Goal: Transaction & Acquisition: Purchase product/service

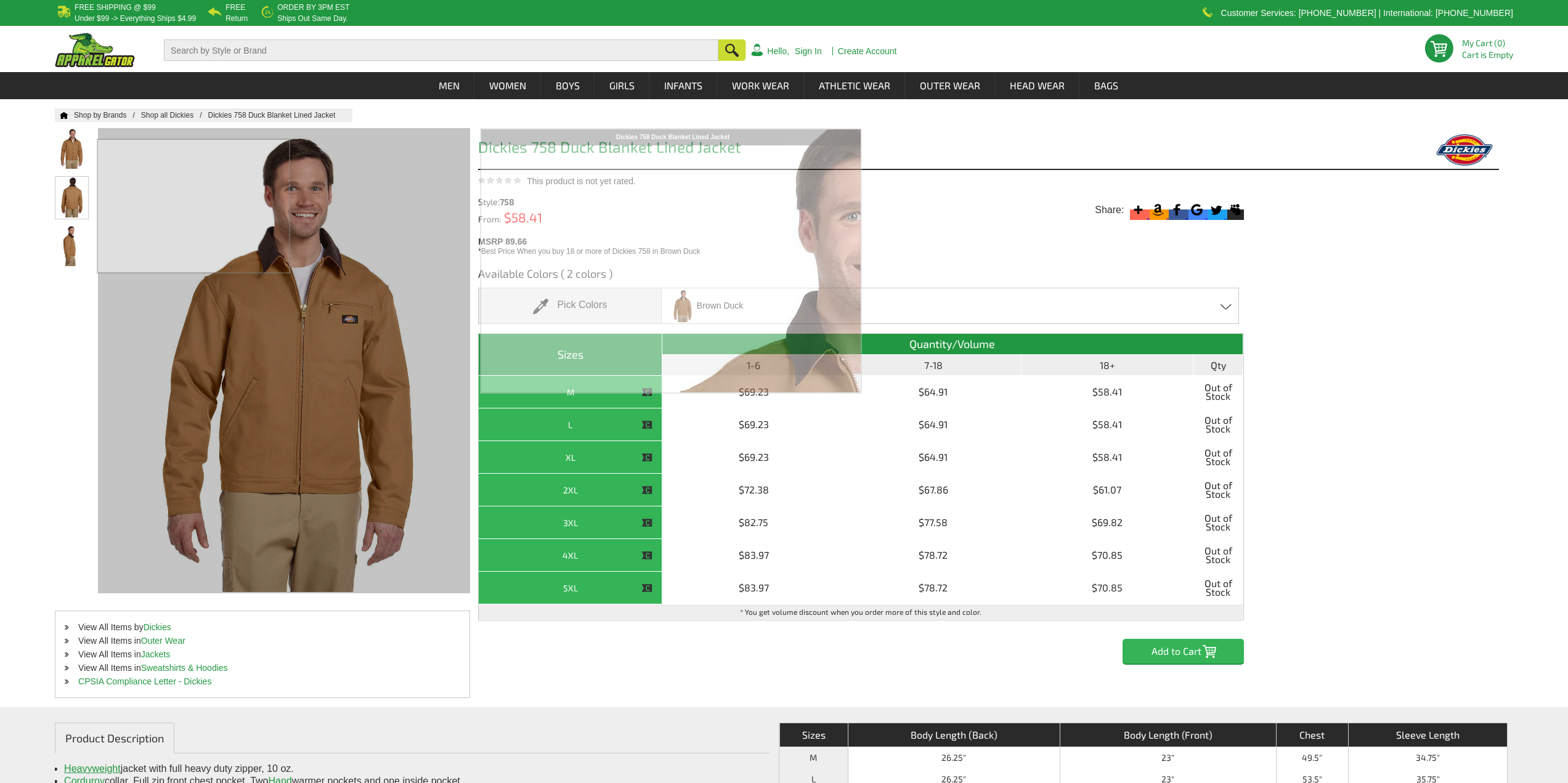
click at [76, 214] on img at bounding box center [71, 196] width 32 height 40
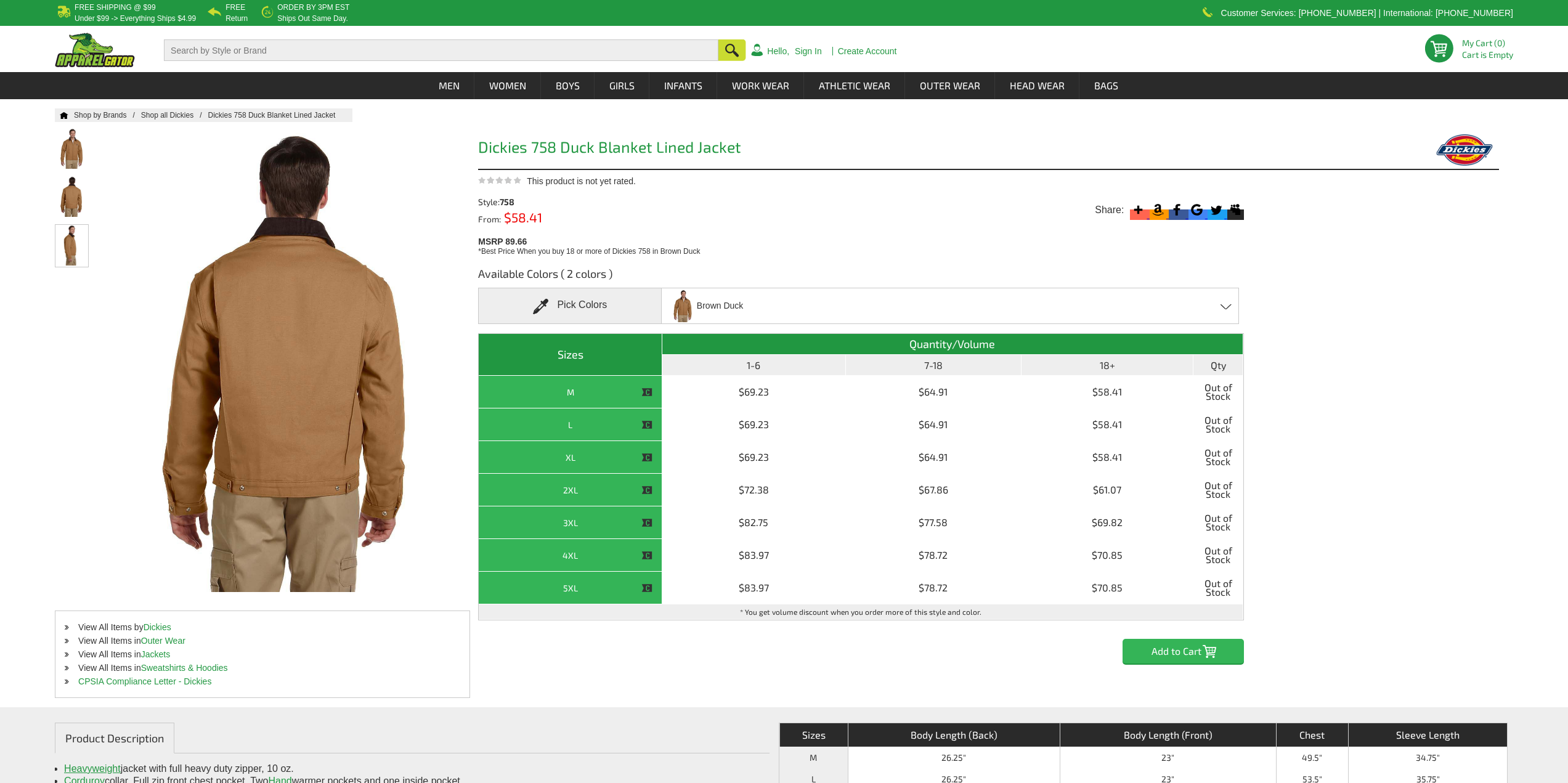
click at [71, 241] on img at bounding box center [71, 245] width 32 height 40
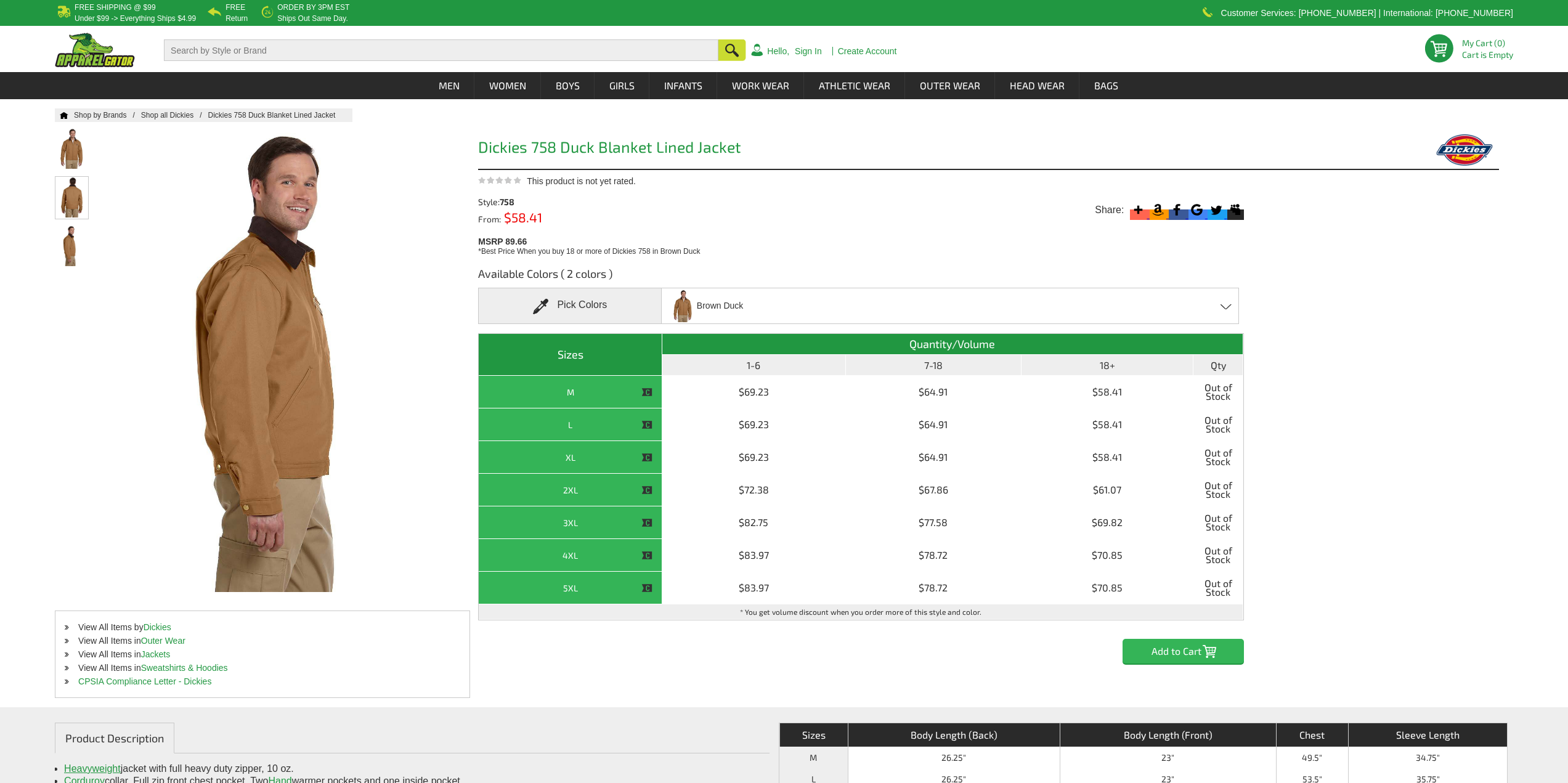
click at [63, 201] on img at bounding box center [71, 196] width 32 height 40
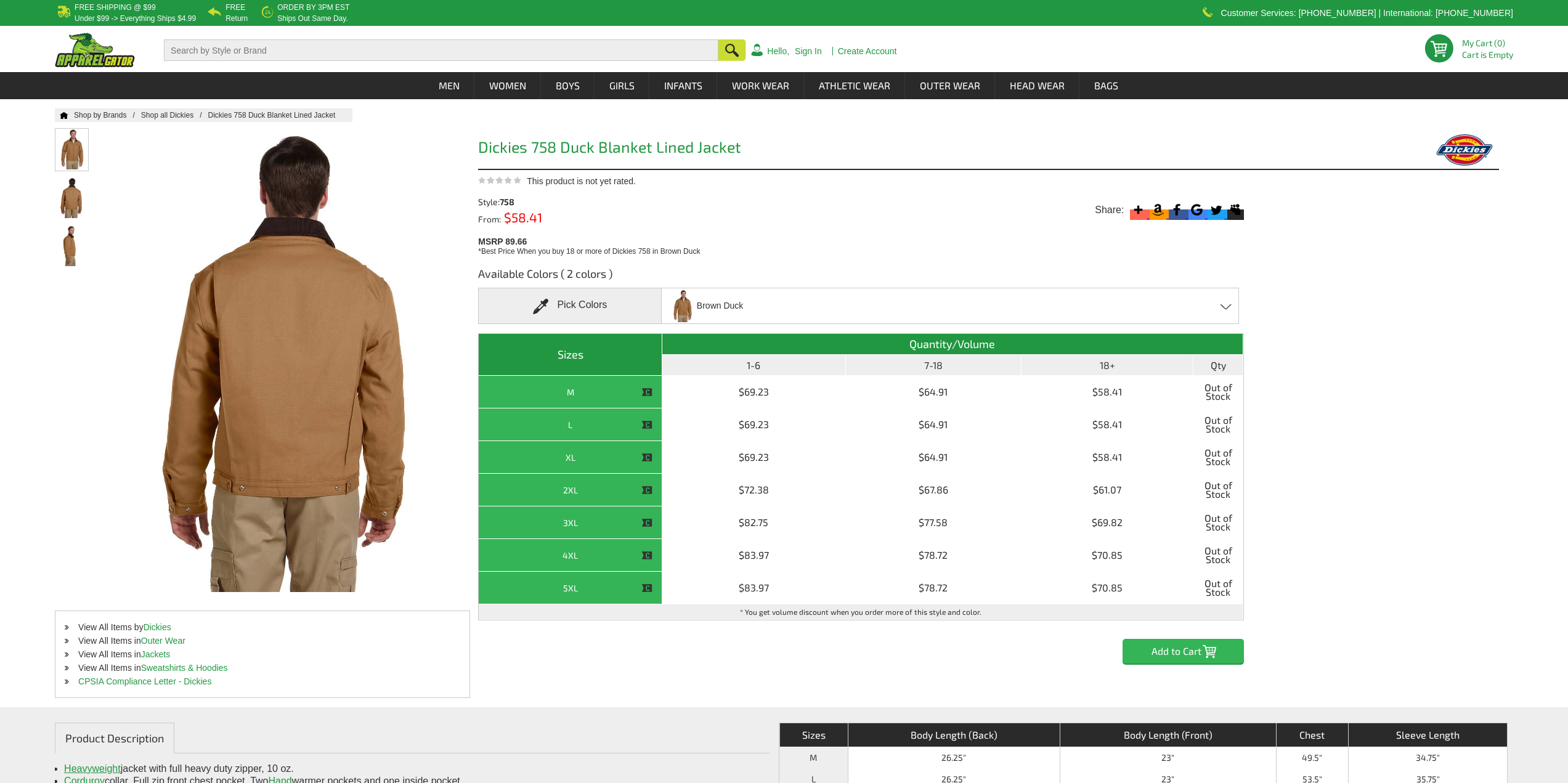
click at [70, 158] on img at bounding box center [71, 149] width 32 height 40
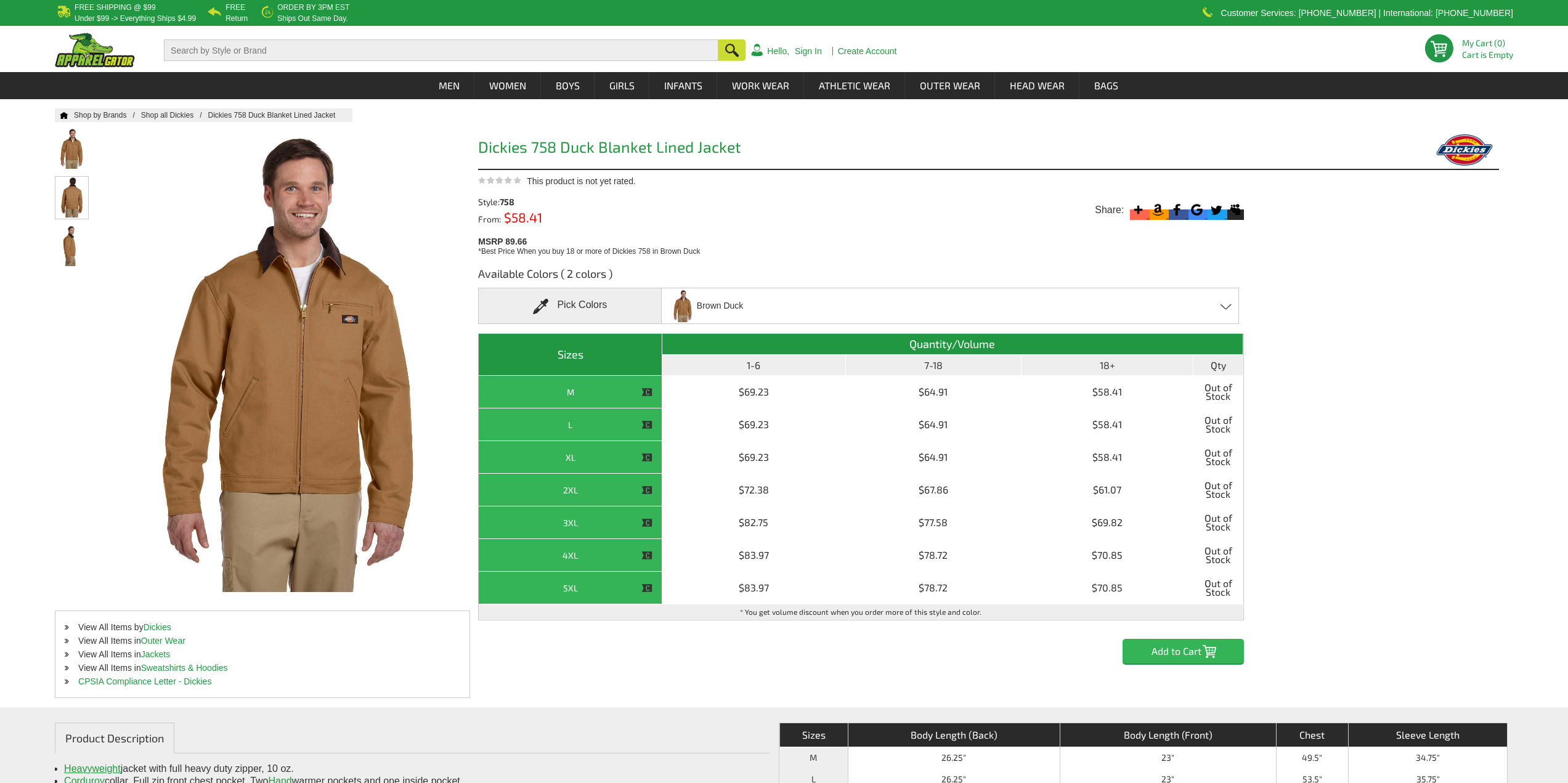
click at [72, 188] on img at bounding box center [71, 196] width 32 height 40
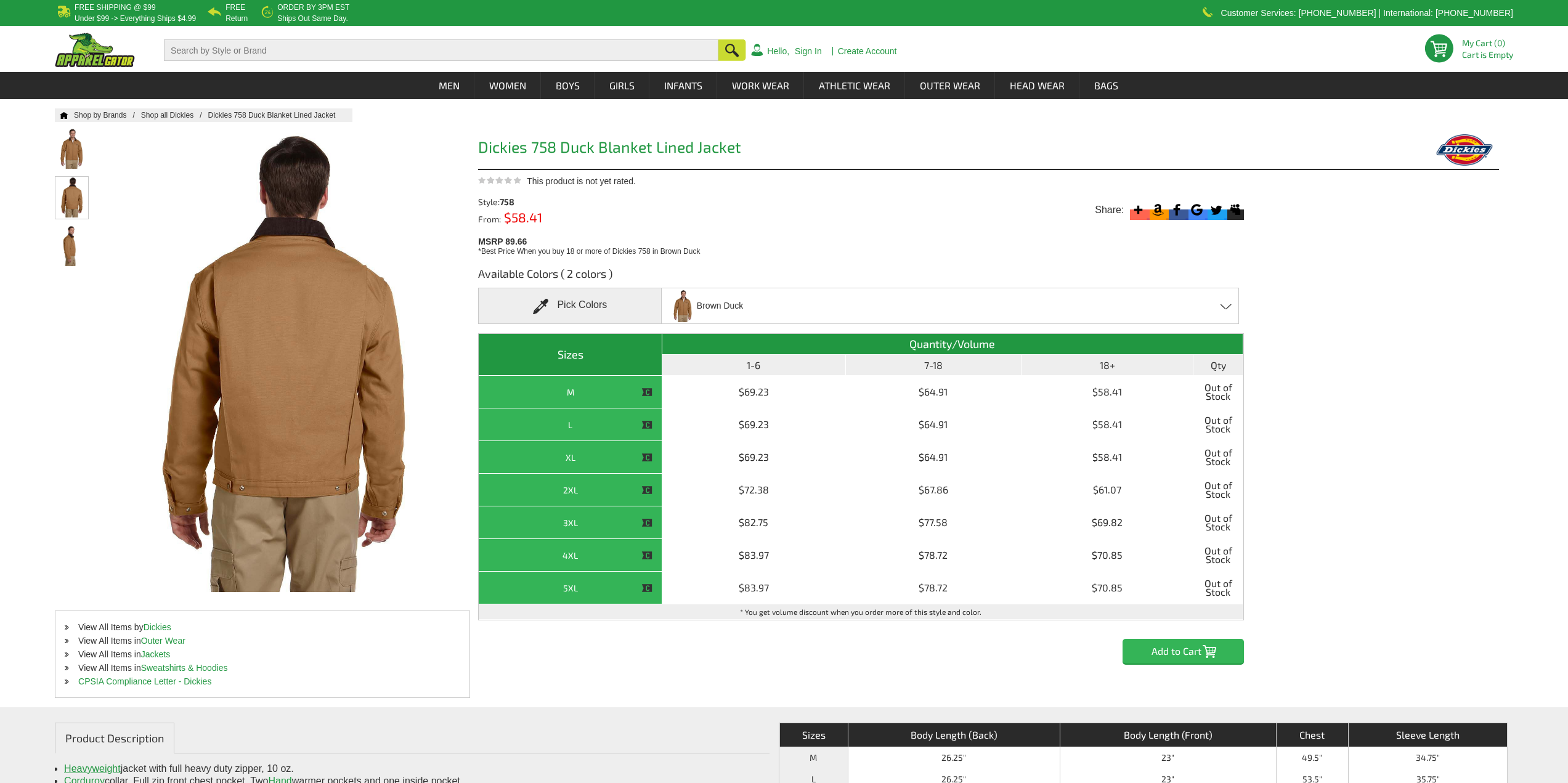
click at [82, 211] on img at bounding box center [71, 196] width 32 height 40
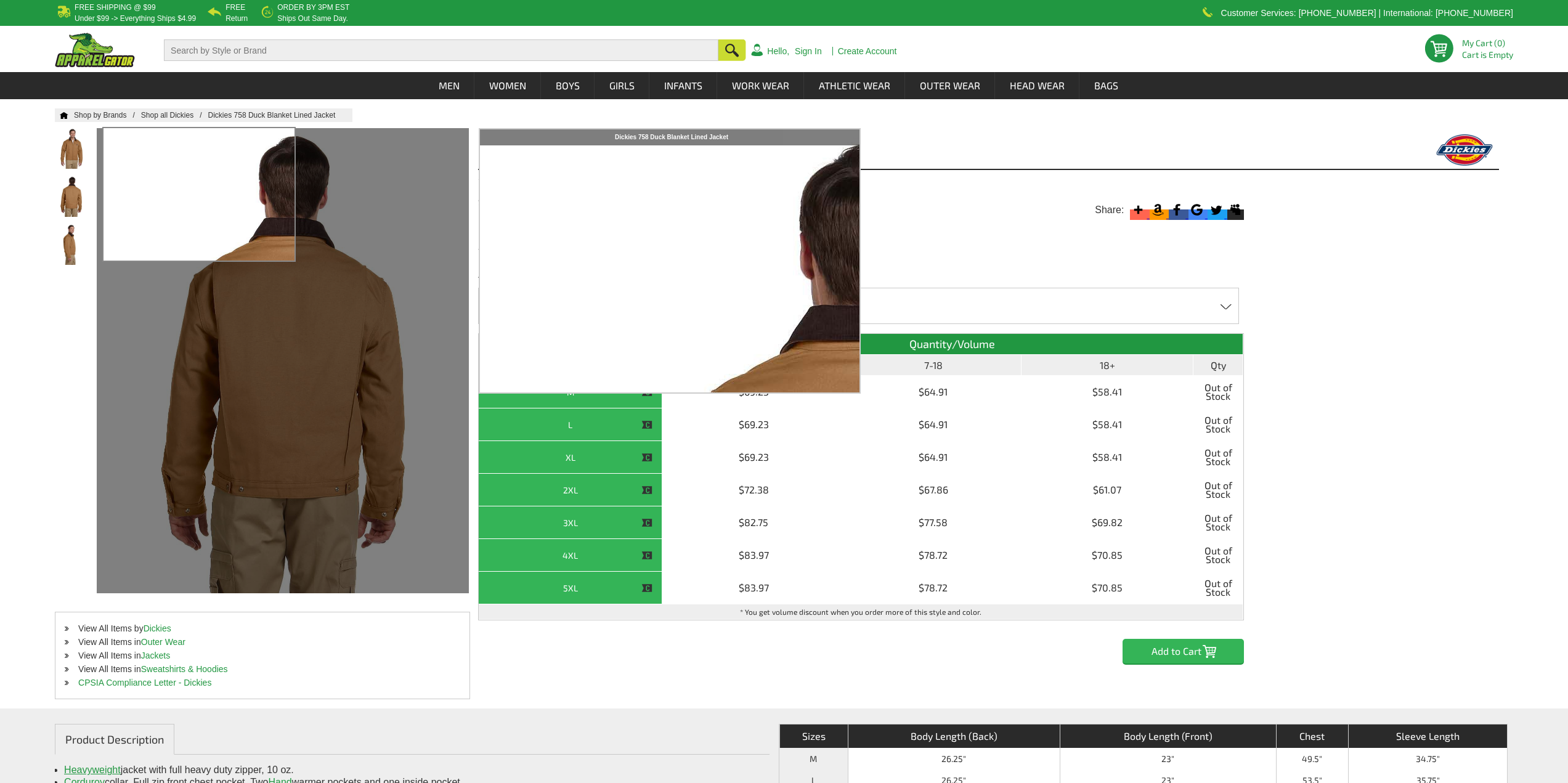
click at [320, 51] on input "text" at bounding box center [441, 50] width 555 height 21
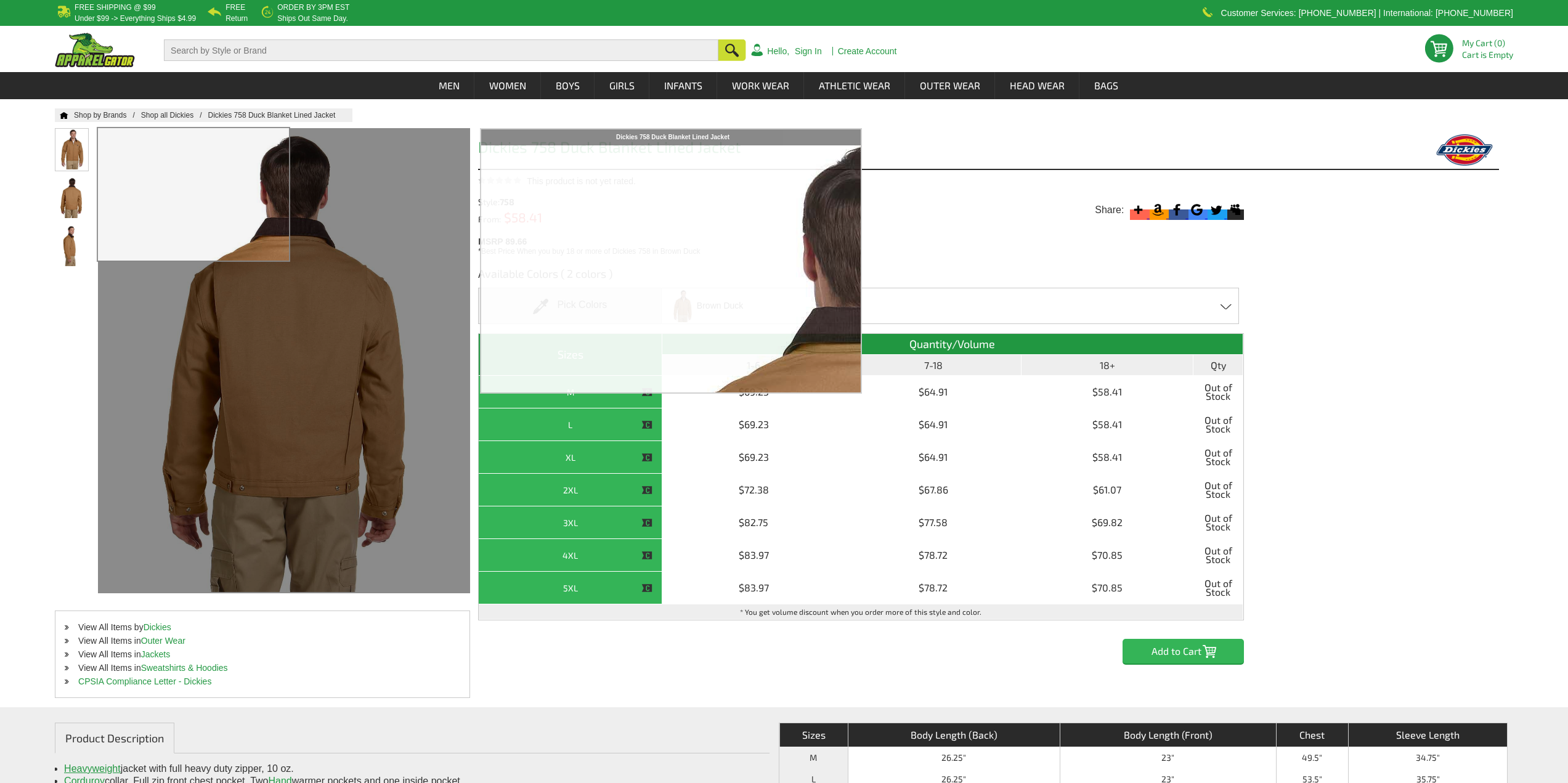
click at [74, 155] on img at bounding box center [71, 149] width 32 height 40
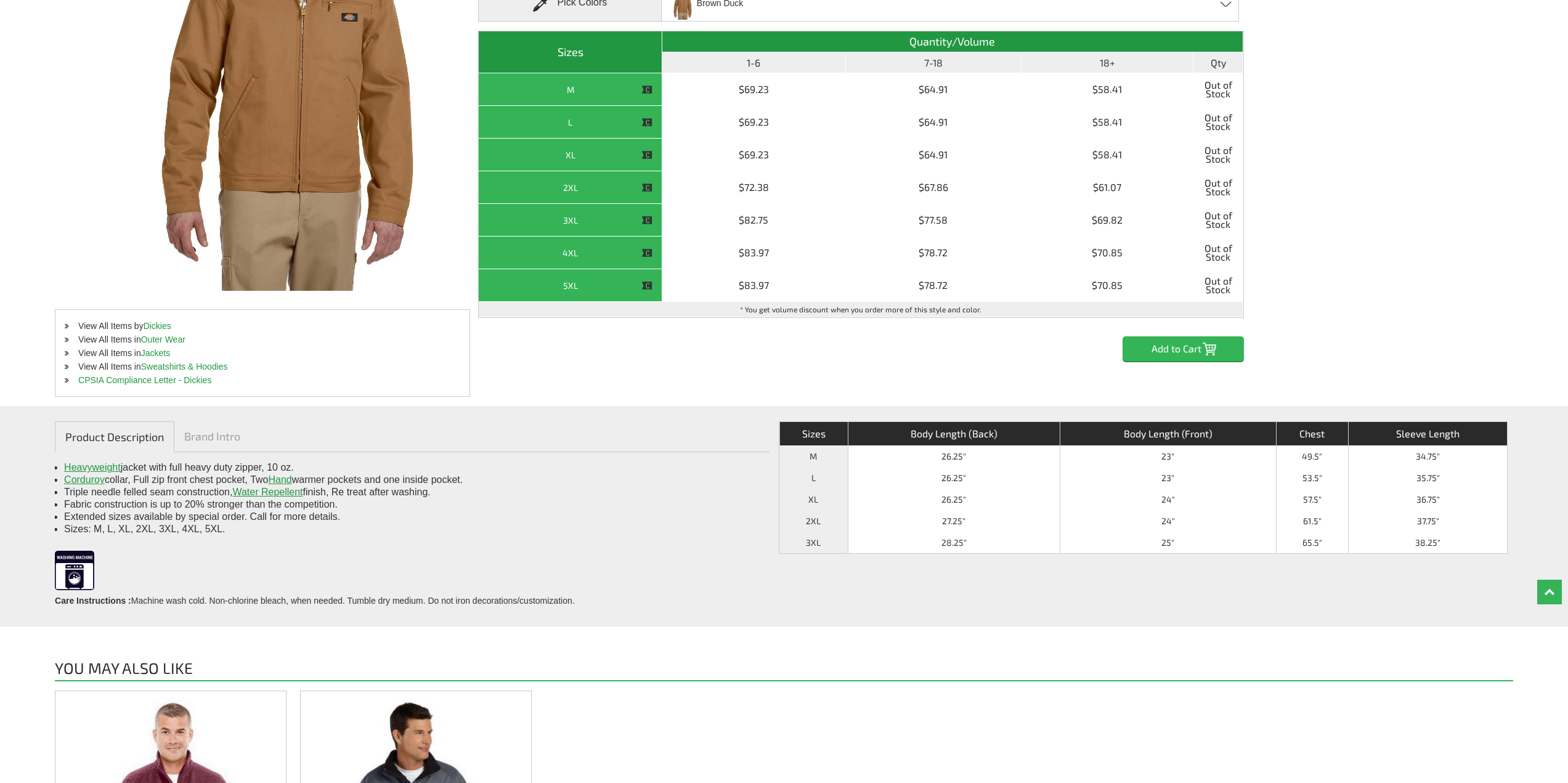
scroll to position [308, 0]
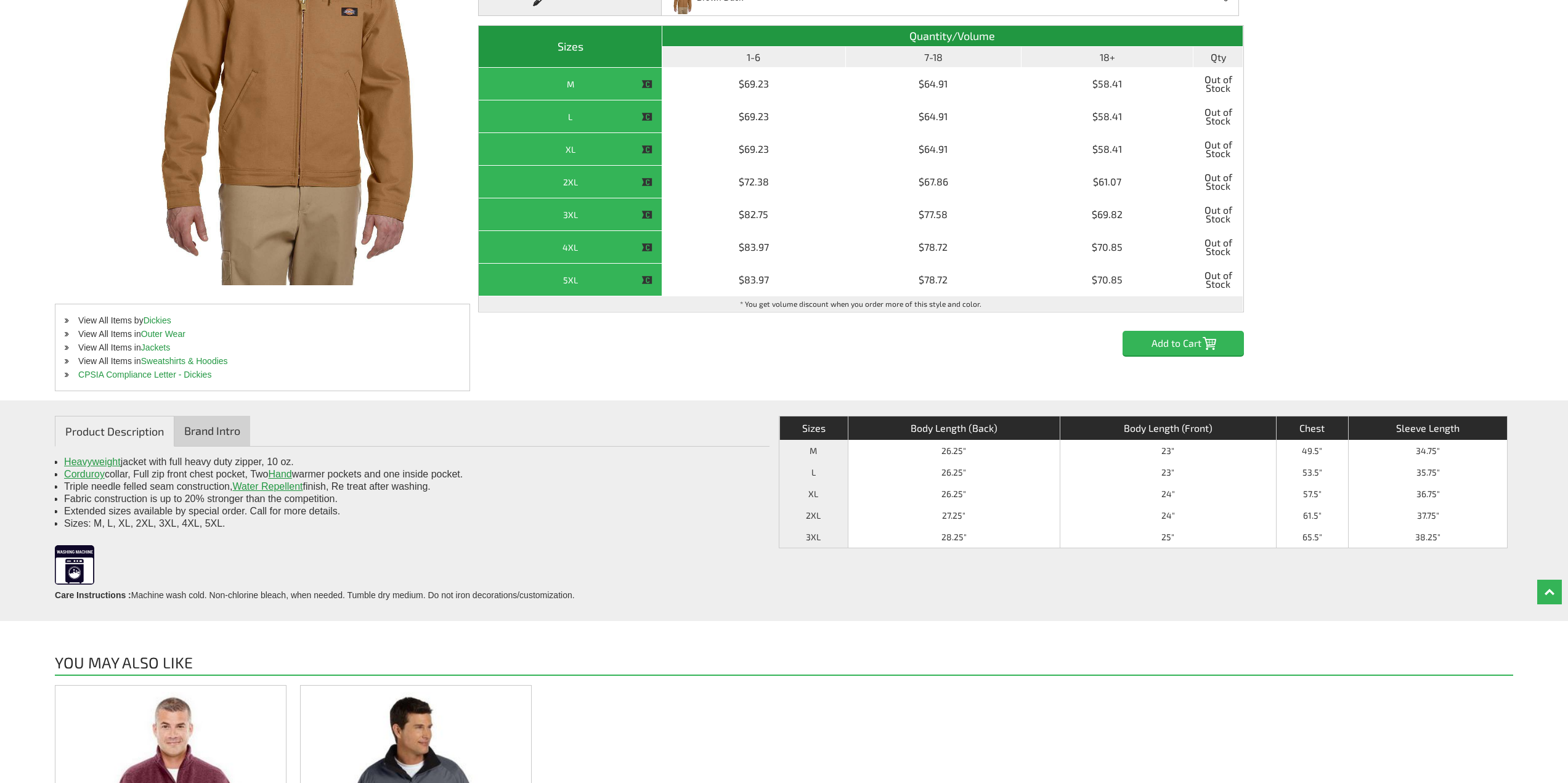
click at [210, 433] on link "Brand Intro" at bounding box center [212, 431] width 76 height 30
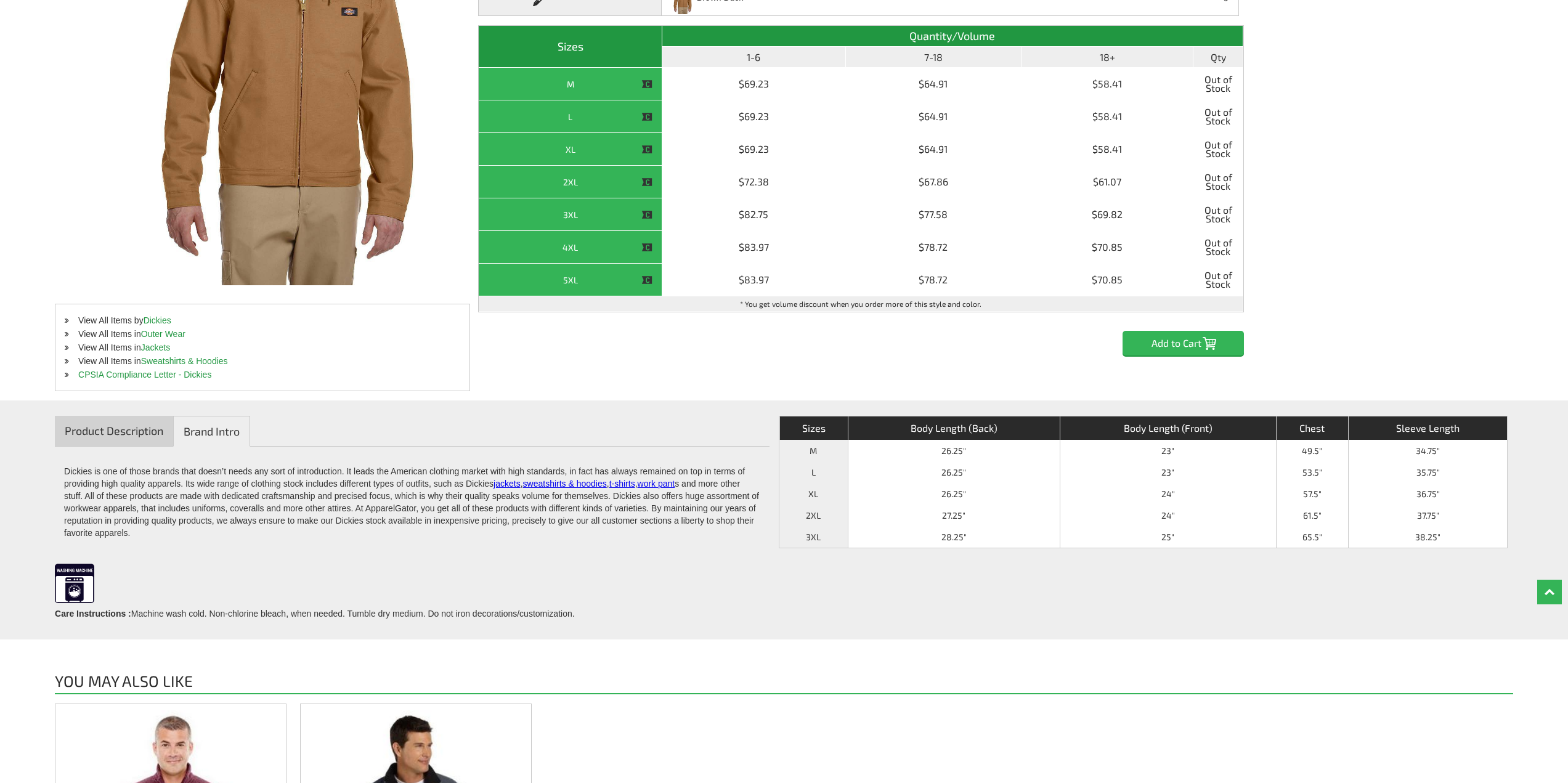
click at [133, 429] on link "Product Description" at bounding box center [114, 431] width 118 height 30
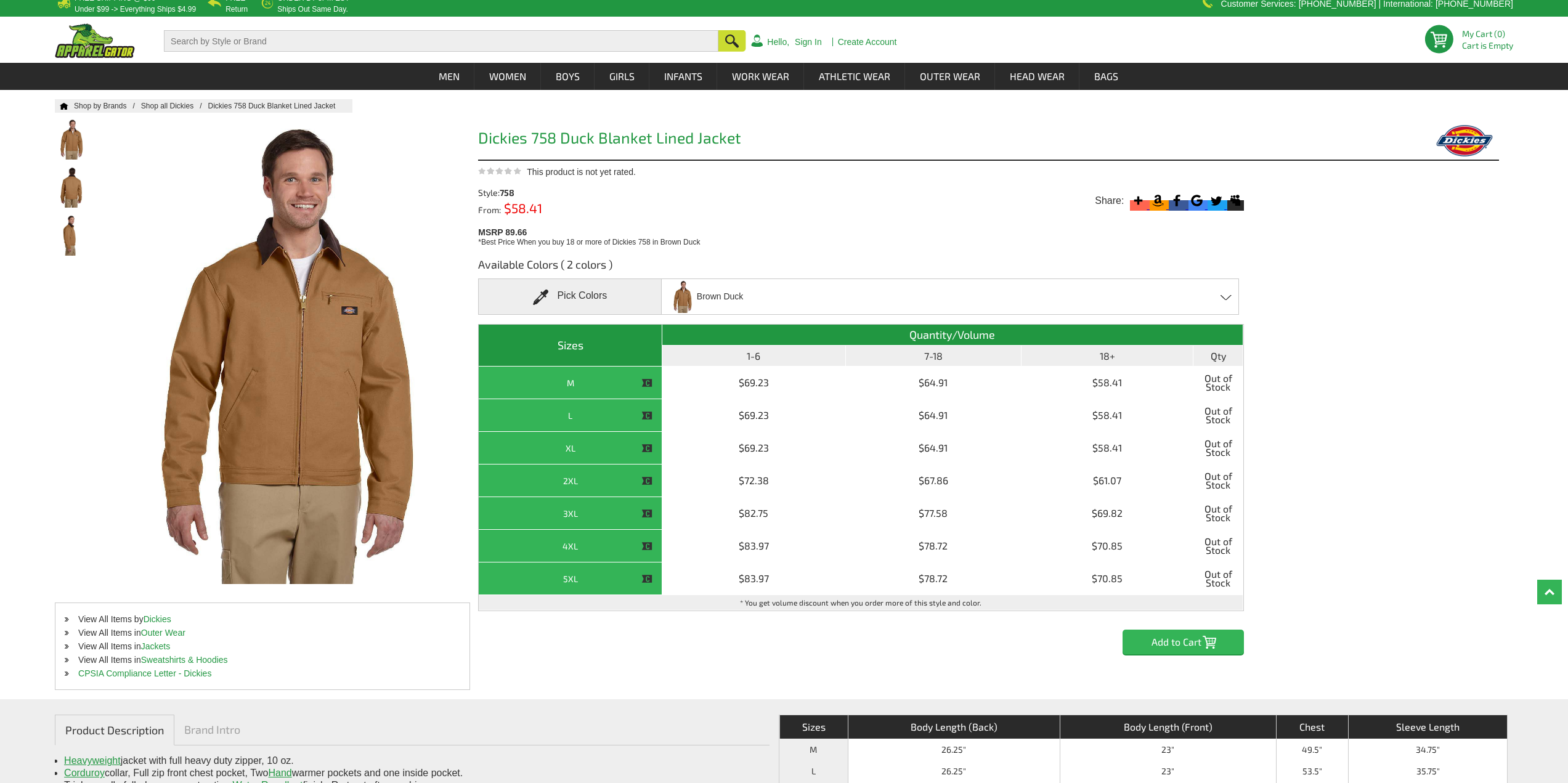
scroll to position [0, 0]
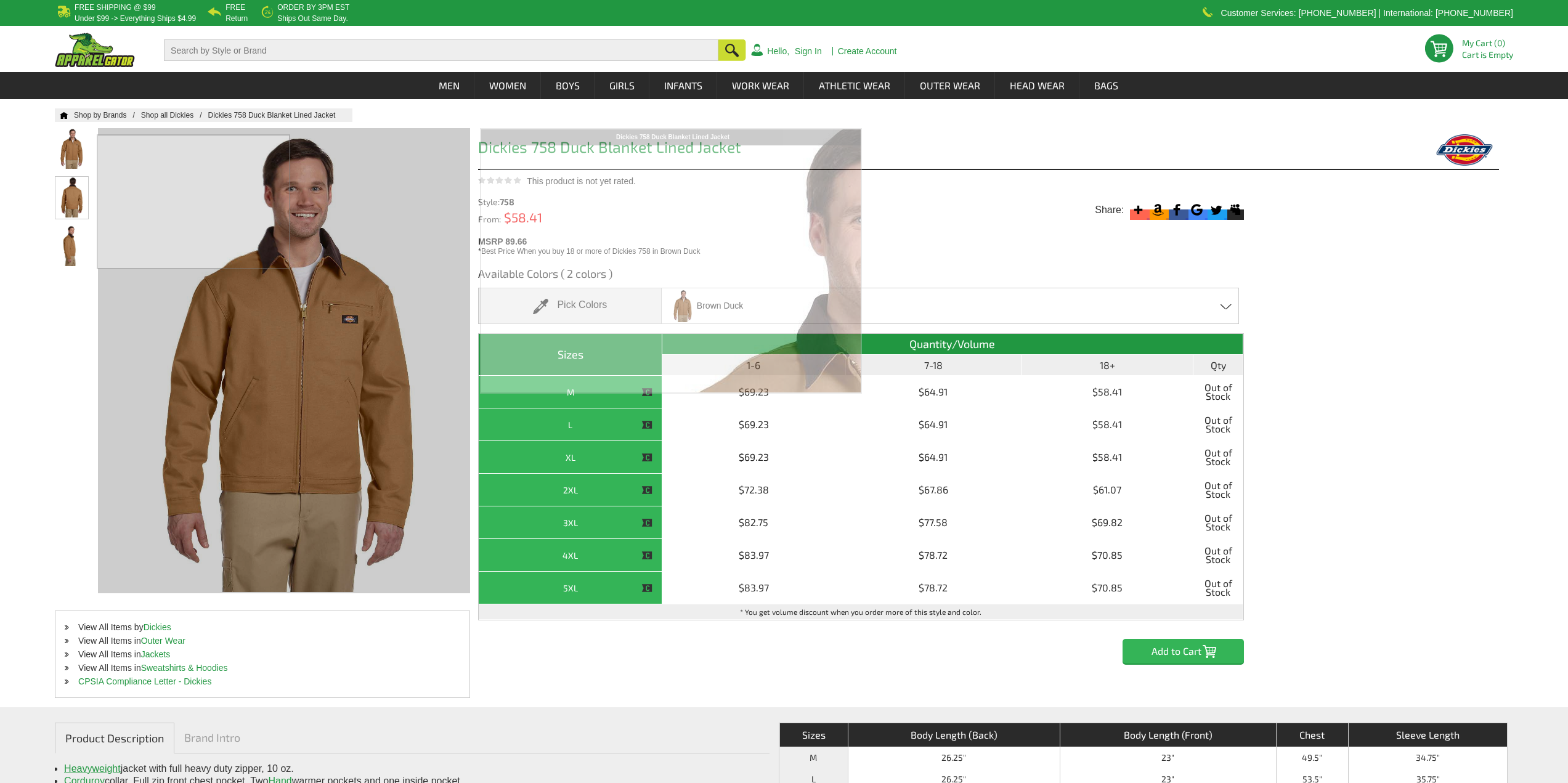
click at [83, 196] on img at bounding box center [71, 196] width 32 height 40
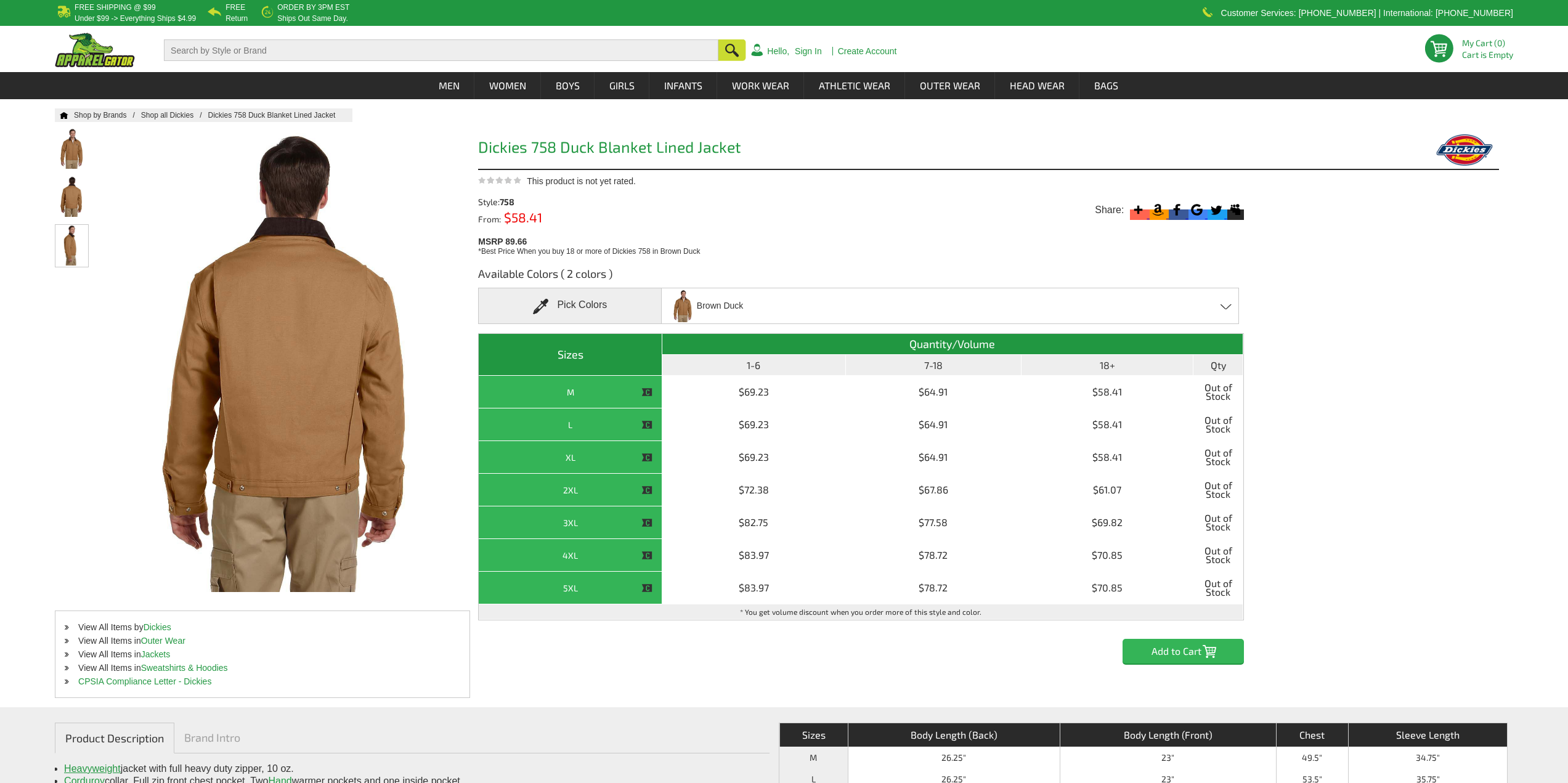
click at [76, 226] on img at bounding box center [71, 245] width 32 height 40
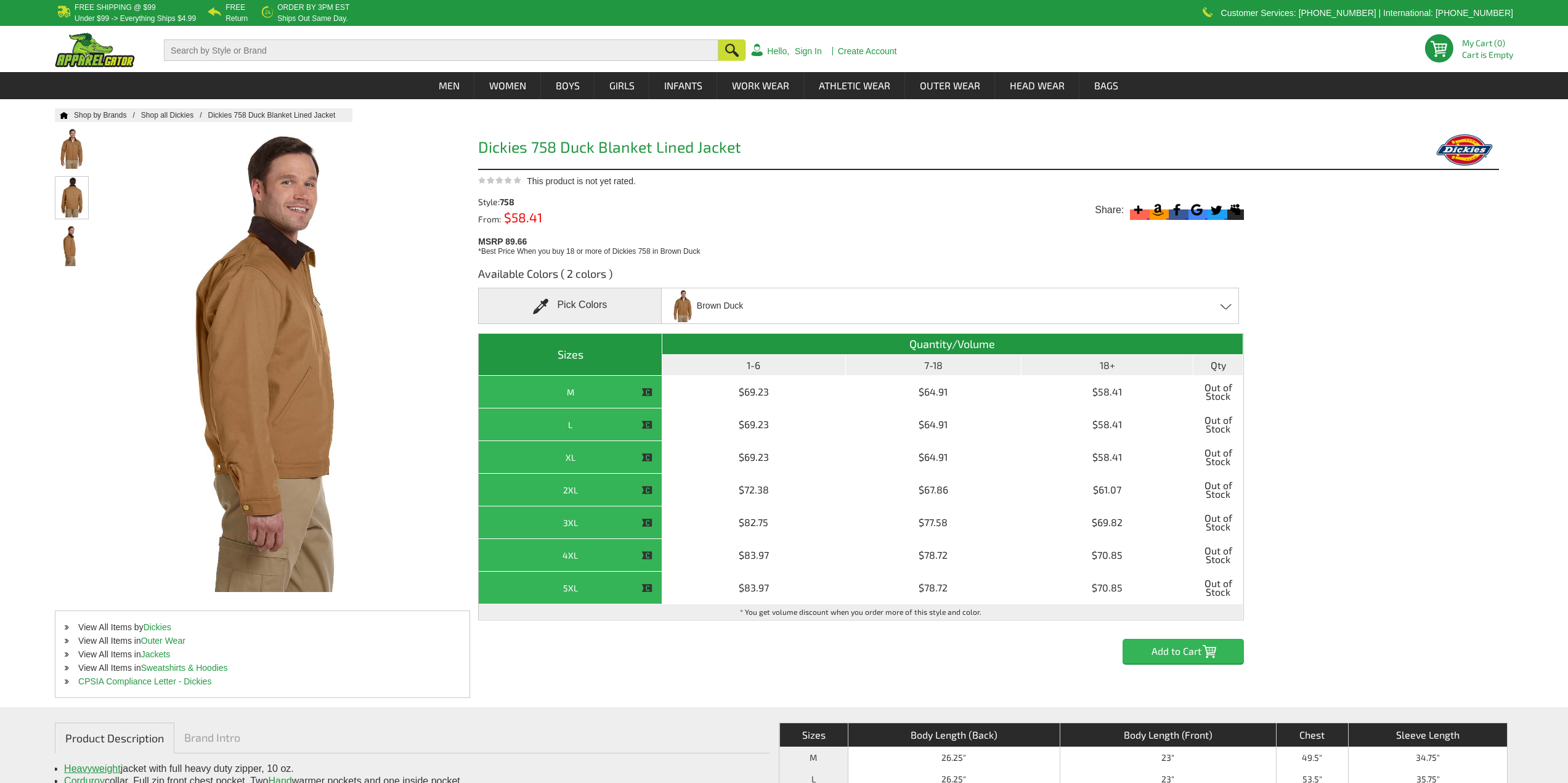
click at [71, 187] on img at bounding box center [71, 196] width 32 height 40
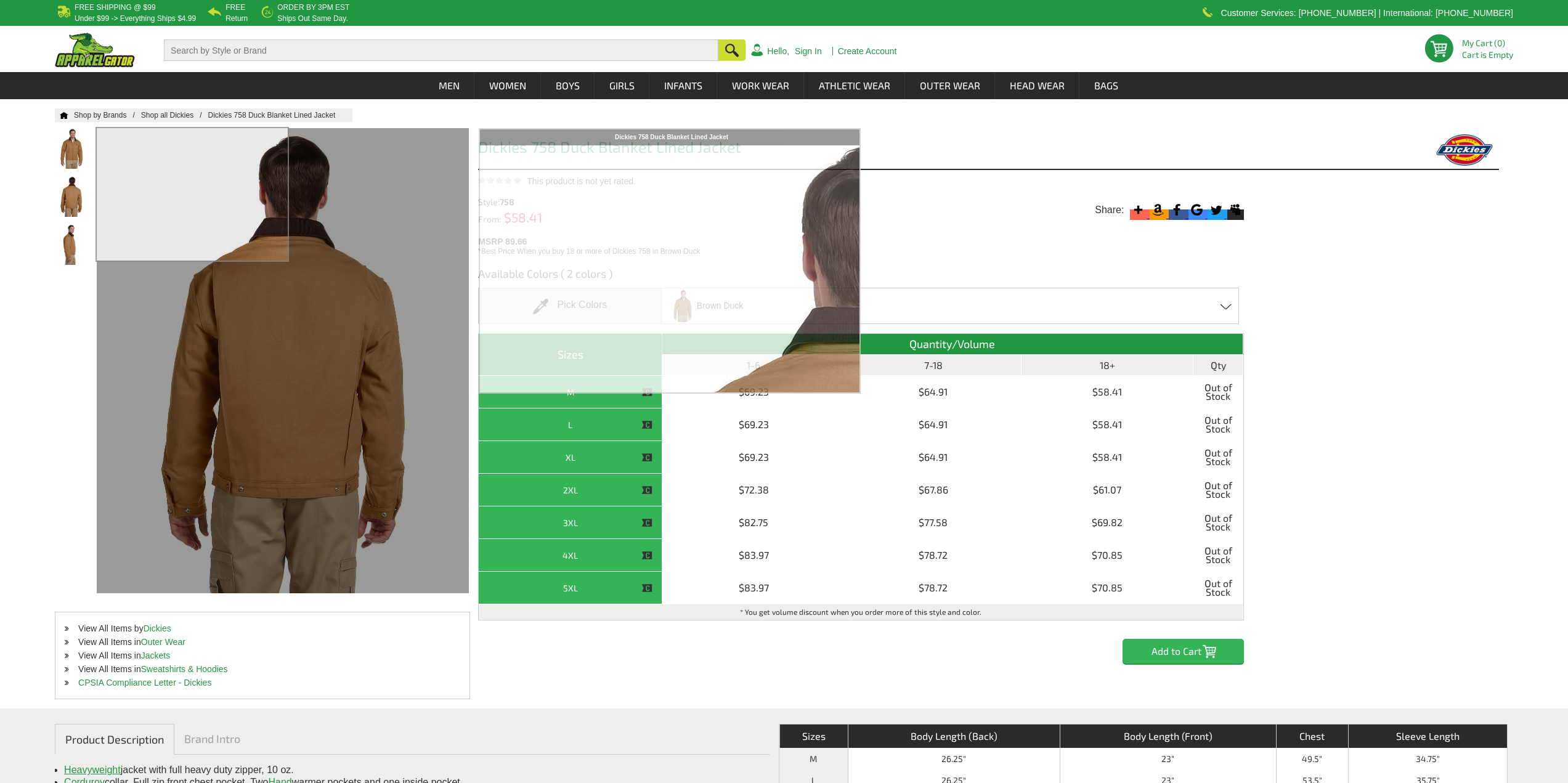
click at [272, 39] on div "0 My Cart (0) Cart is Empty Hello, Sign In Create Account" at bounding box center [784, 49] width 1458 height 46
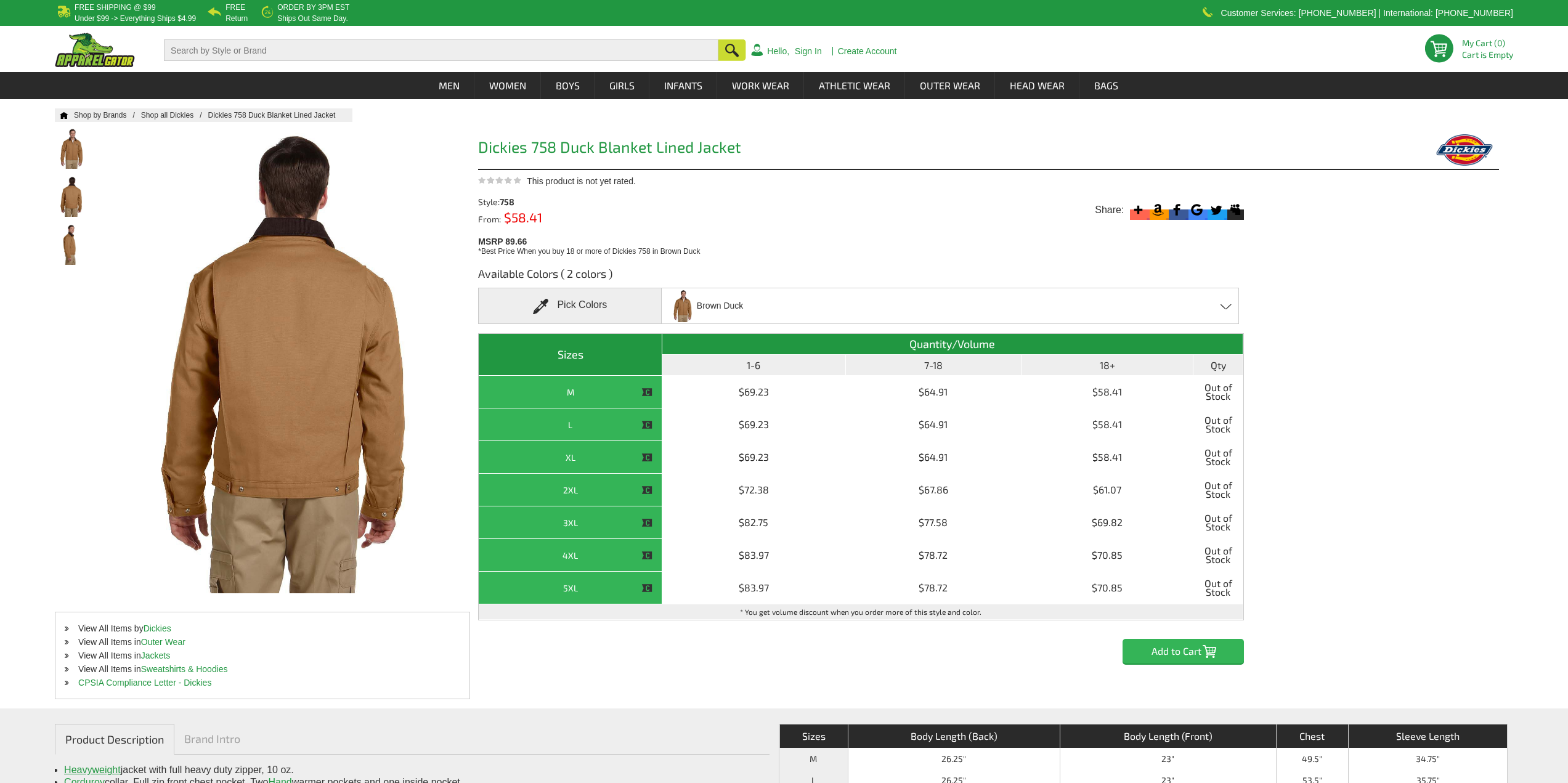
click at [271, 46] on input "text" at bounding box center [441, 50] width 555 height 21
type input "dickies blanket lined jacket"
